Goal: Find specific page/section: Find specific page/section

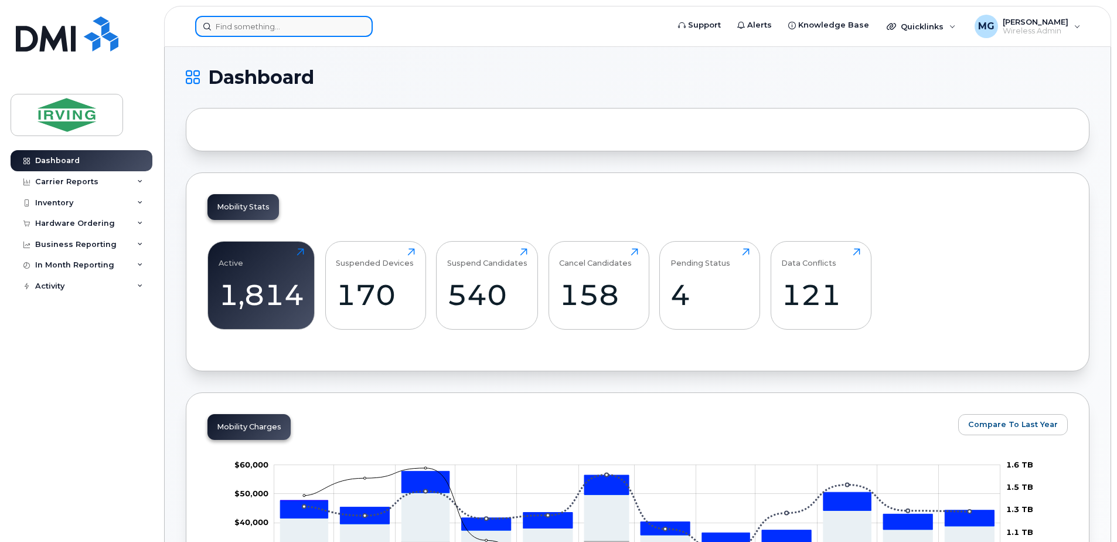
click at [248, 27] on input at bounding box center [284, 26] width 178 height 21
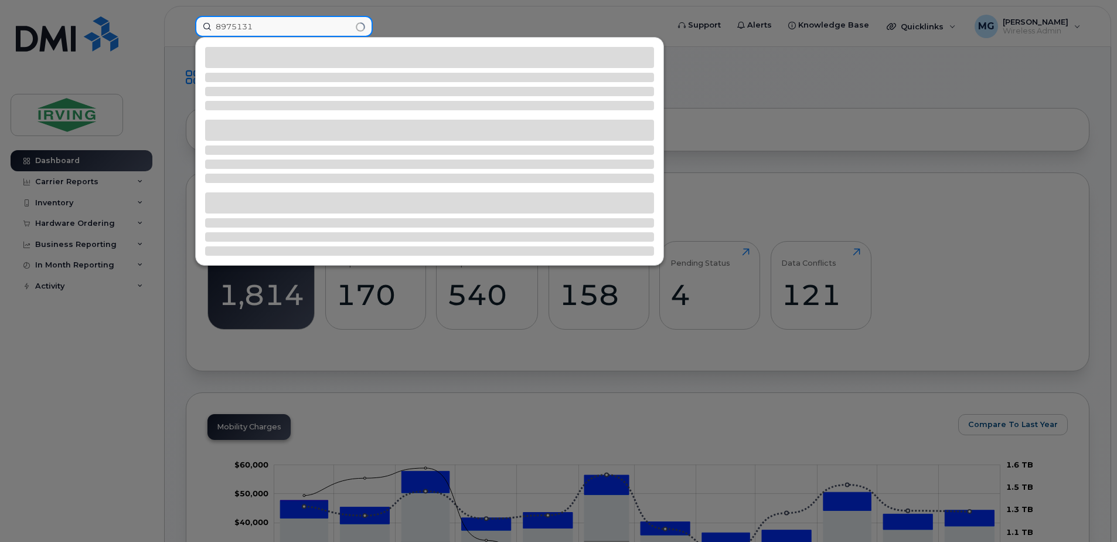
type input "8975131"
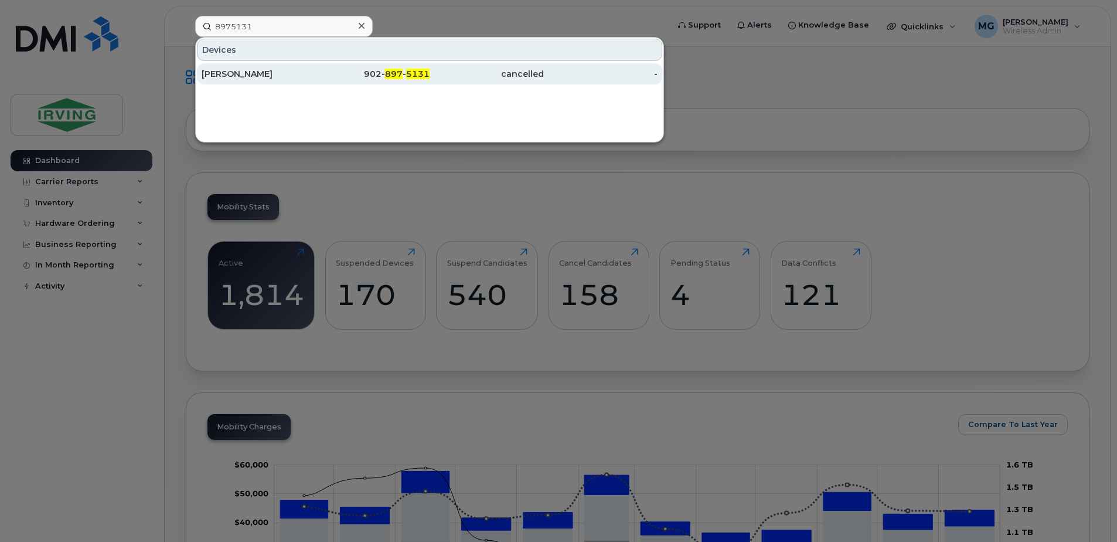
click at [382, 74] on div "902- 897 - 5131" at bounding box center [373, 74] width 114 height 12
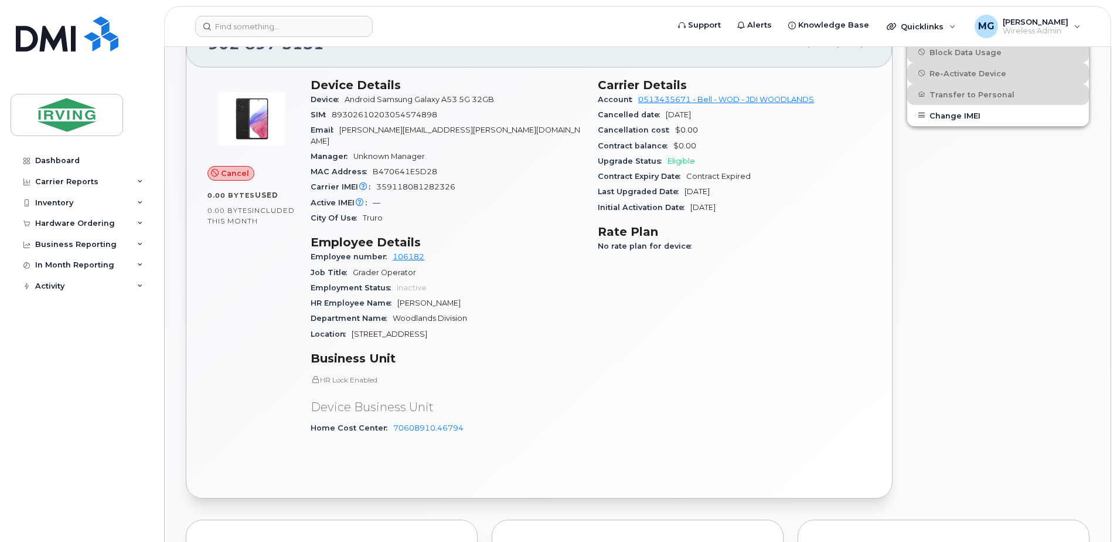
scroll to position [234, 0]
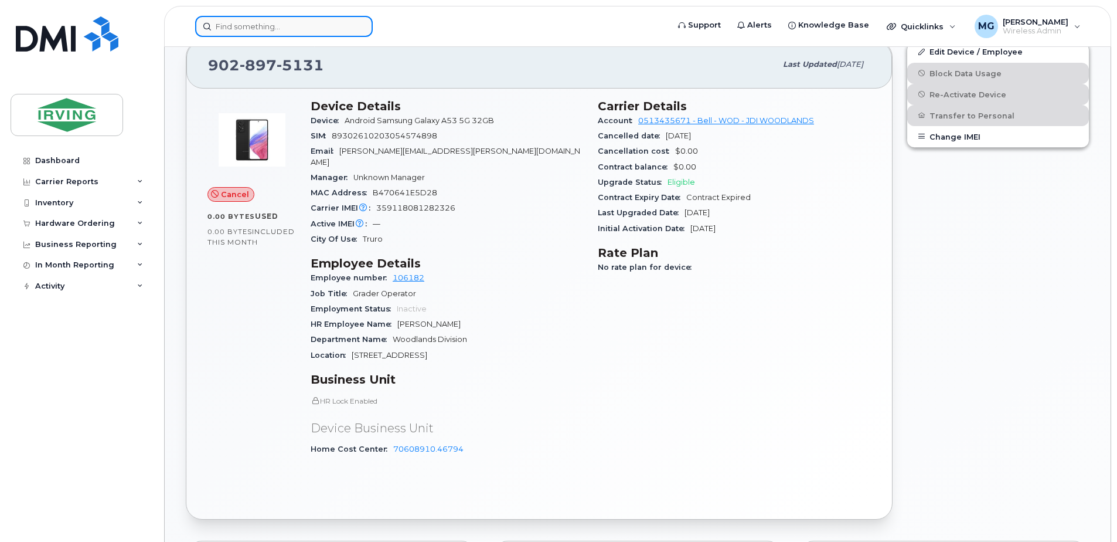
click at [278, 32] on input at bounding box center [284, 26] width 178 height 21
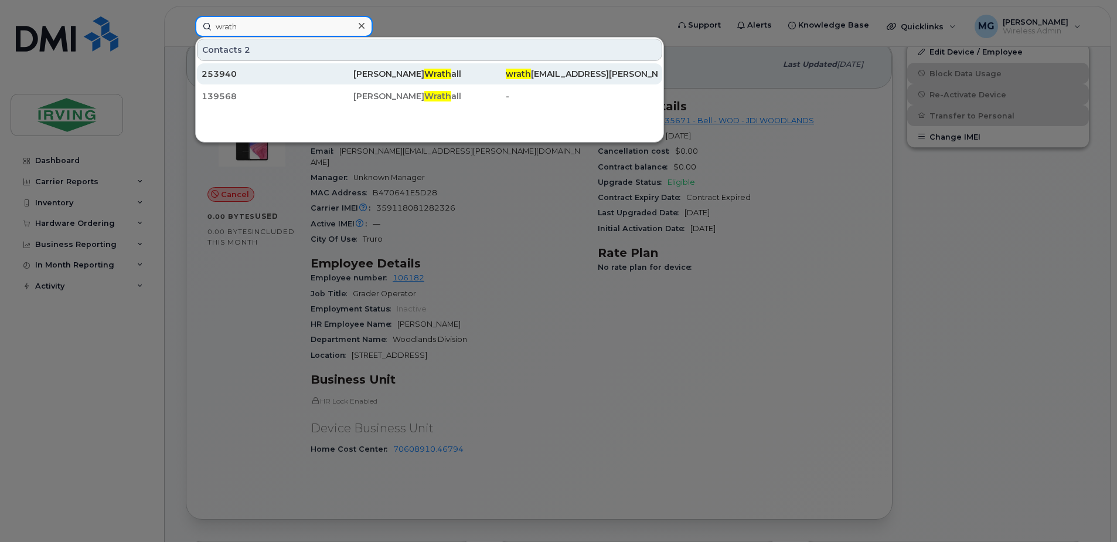
type input "wrath"
click at [366, 73] on div "David Wrath all" at bounding box center [429, 74] width 152 height 12
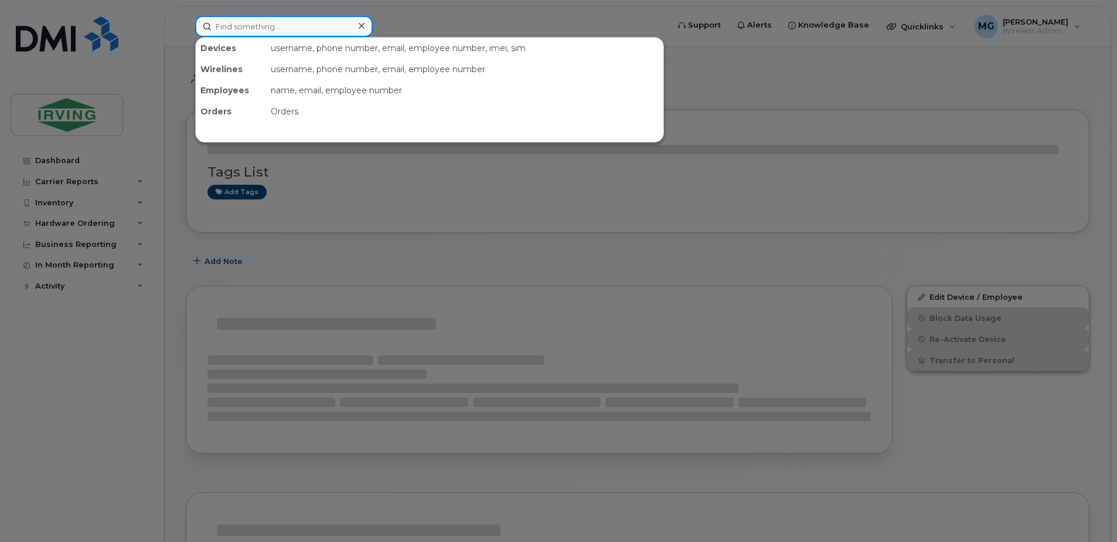
click at [280, 26] on input at bounding box center [284, 26] width 178 height 21
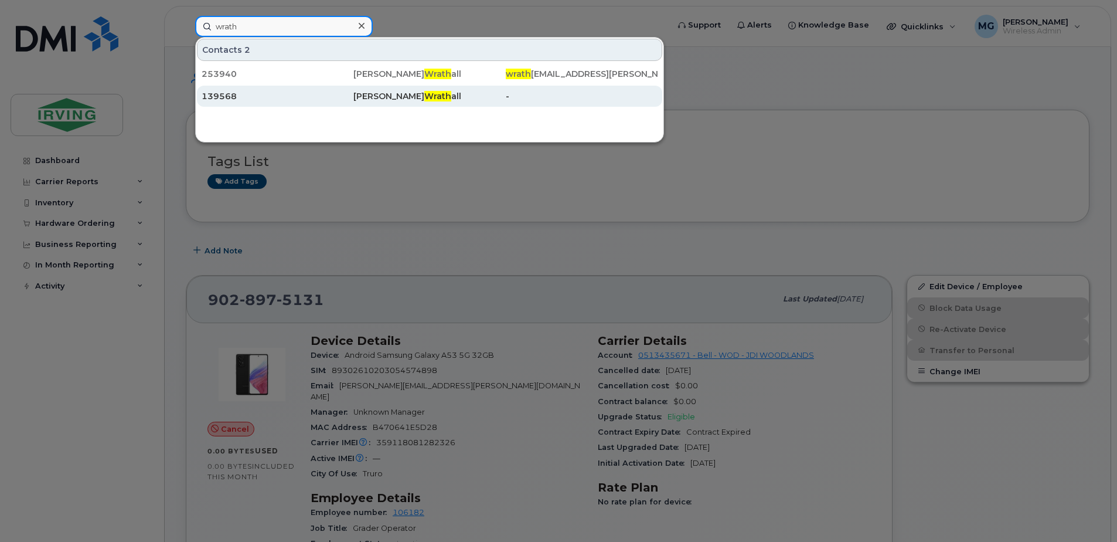
type input "wrath"
click at [257, 94] on div "139568" at bounding box center [278, 96] width 152 height 12
